Goal: Information Seeking & Learning: Learn about a topic

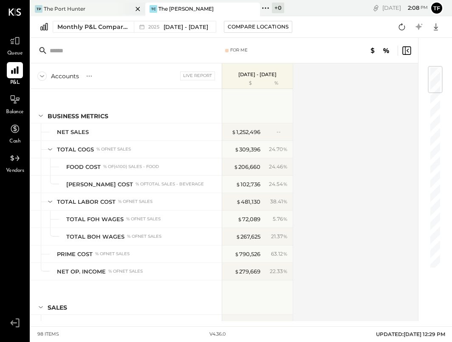
click at [74, 6] on div "The Port Hunter" at bounding box center [65, 8] width 42 height 7
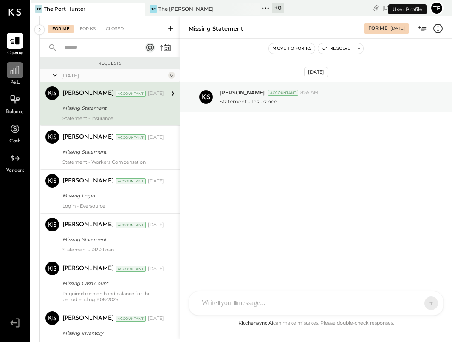
click at [17, 76] on div at bounding box center [15, 70] width 16 height 16
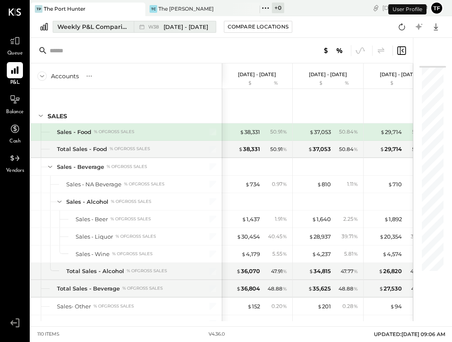
click at [93, 27] on div "Weekly P&L Comparison" at bounding box center [92, 27] width 71 height 8
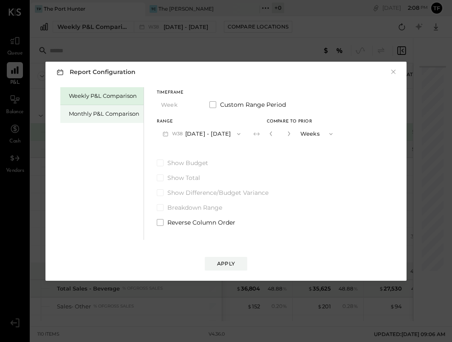
click at [120, 116] on div "Monthly P&L Comparison" at bounding box center [104, 114] width 71 height 8
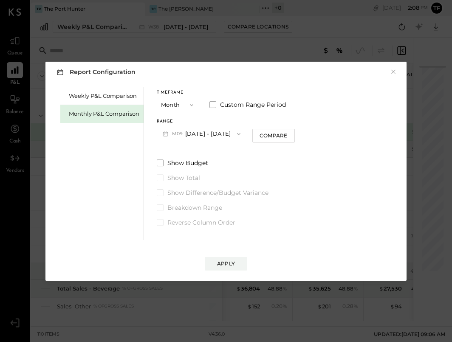
click at [181, 102] on button "Month" at bounding box center [178, 105] width 42 height 16
click at [174, 149] on span "Year" at bounding box center [169, 150] width 11 height 6
click at [229, 257] on button "Apply" at bounding box center [226, 264] width 42 height 14
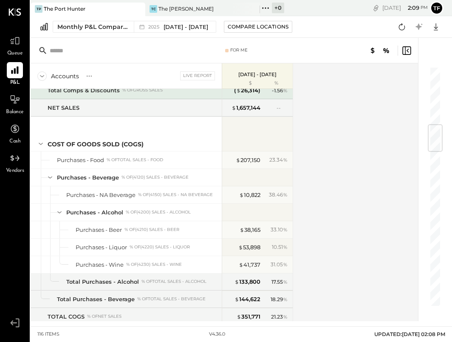
scroll to position [491, 0]
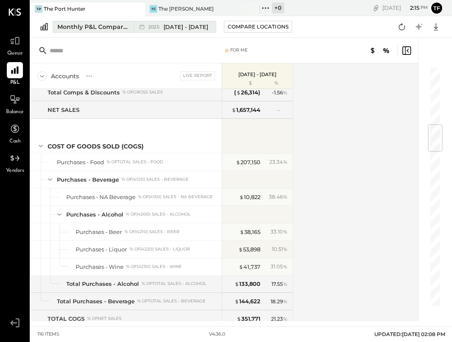
click at [106, 30] on div "Monthly P&L Comparison" at bounding box center [92, 27] width 71 height 8
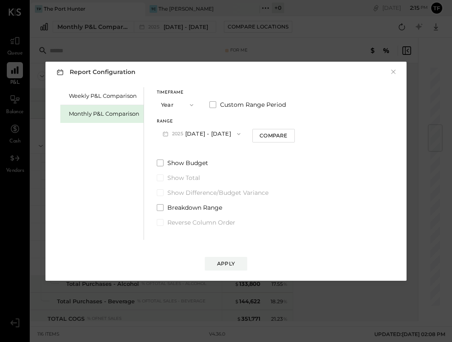
click at [190, 103] on icon "button" at bounding box center [191, 105] width 7 height 7
click at [214, 104] on span at bounding box center [212, 104] width 7 height 7
click at [195, 135] on button "[DATE]" at bounding box center [182, 134] width 51 height 16
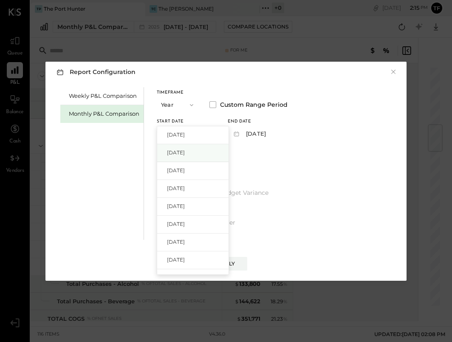
click at [202, 156] on div "[DATE]" at bounding box center [192, 153] width 71 height 18
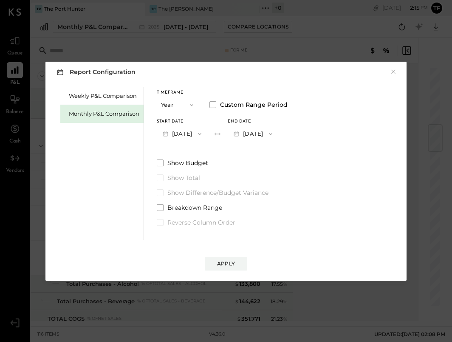
click at [185, 104] on span "button" at bounding box center [189, 105] width 11 height 7
click at [182, 107] on div "Month" at bounding box center [178, 104] width 42 height 15
click at [218, 104] on label "Custom Range Period" at bounding box center [247, 104] width 76 height 8
click at [203, 135] on icon "button" at bounding box center [199, 133] width 7 height 7
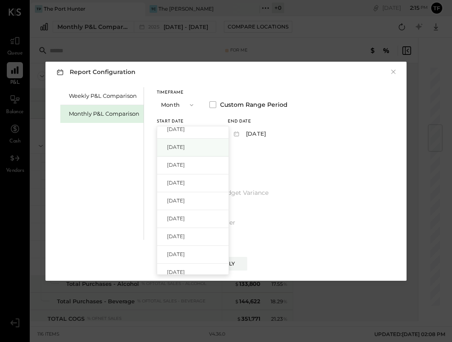
scroll to position [248, 0]
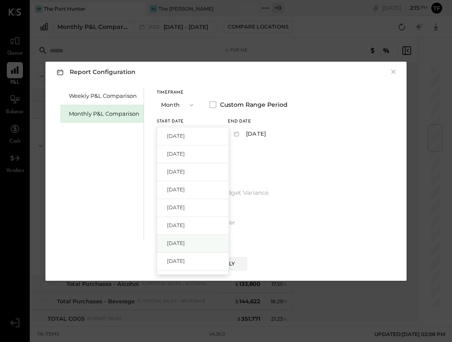
click at [197, 246] on div "[DATE]" at bounding box center [192, 243] width 71 height 18
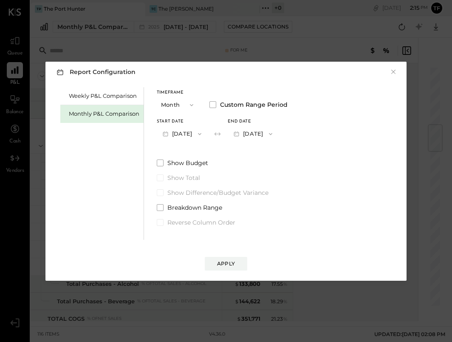
click at [274, 135] on span "button" at bounding box center [268, 133] width 11 height 7
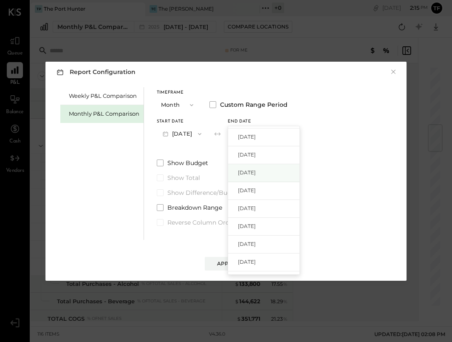
scroll to position [159, 0]
click at [285, 195] on div "[DATE]" at bounding box center [263, 190] width 71 height 18
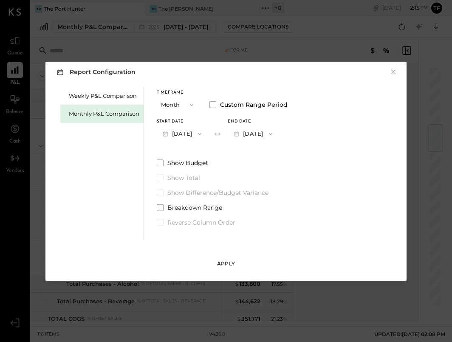
click at [225, 262] on div "Apply" at bounding box center [226, 263] width 18 height 7
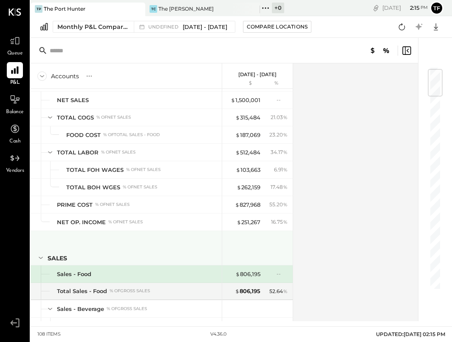
scroll to position [27, 0]
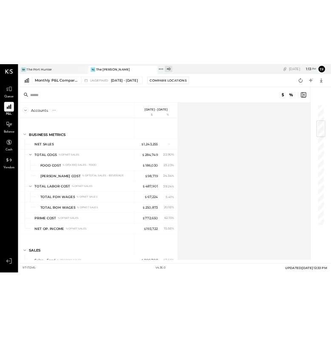
scroll to position [226, 0]
